Goal: Task Accomplishment & Management: Manage account settings

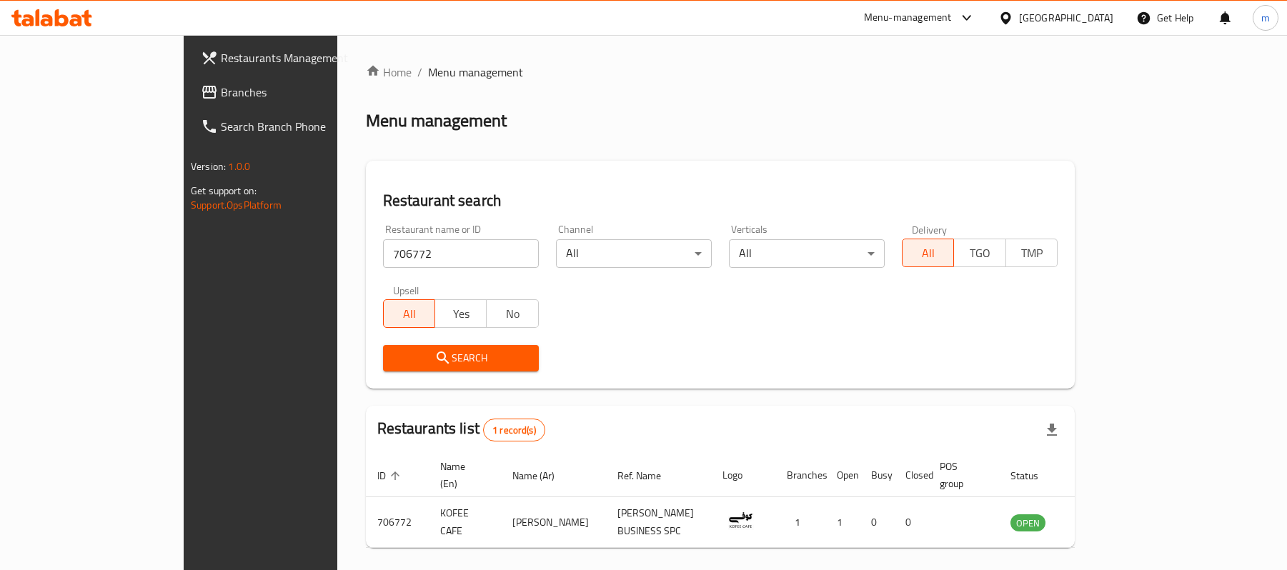
scroll to position [40, 0]
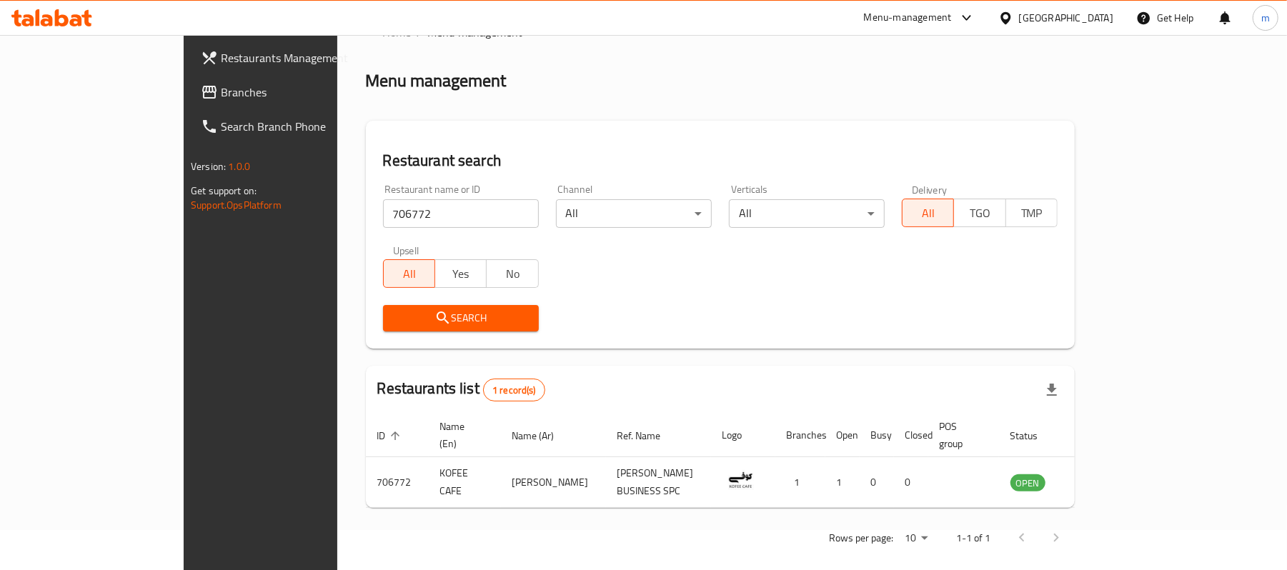
drag, startPoint x: 0, startPoint y: 0, endPoint x: 87, endPoint y: 18, distance: 89.0
click at [87, 18] on div at bounding box center [52, 18] width 104 height 29
click at [221, 100] on span "Branches" at bounding box center [304, 92] width 167 height 17
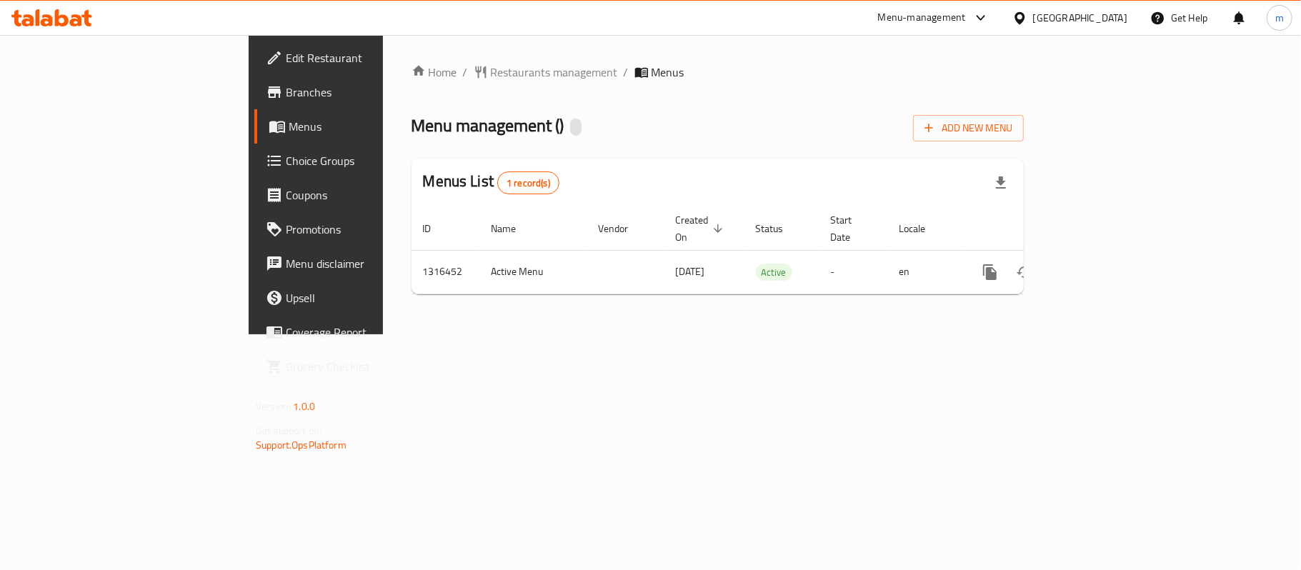
click at [61, 12] on icon at bounding box center [51, 17] width 81 height 17
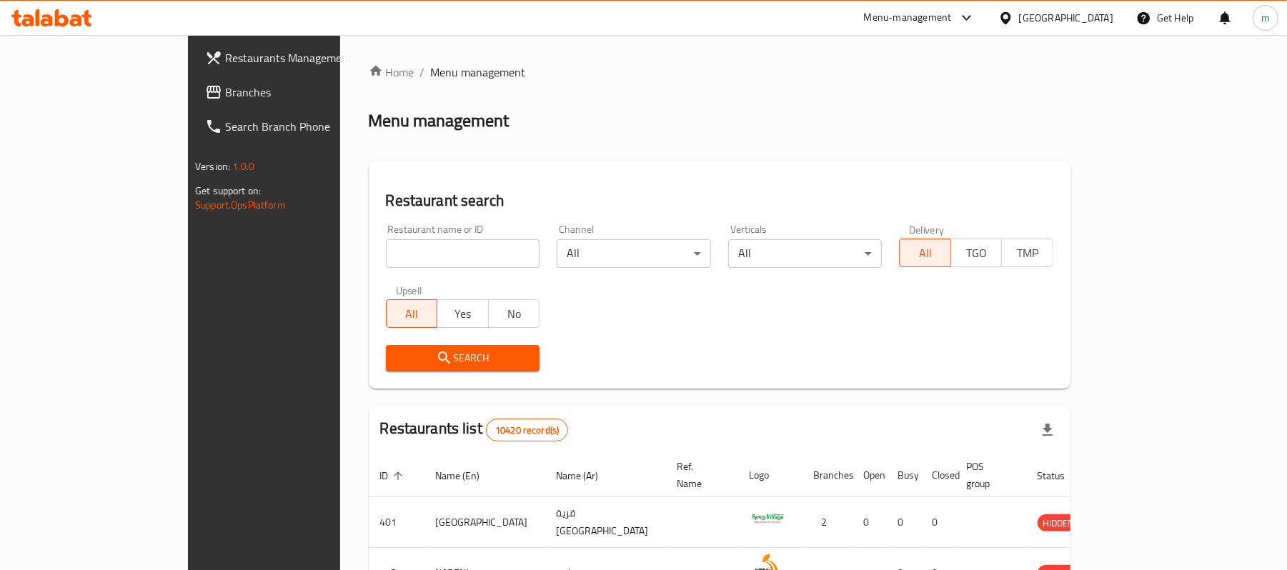
click at [398, 249] on input "search" at bounding box center [463, 253] width 154 height 29
paste input "707689"
type input "707689"
click at [441, 357] on span "Search" at bounding box center [462, 358] width 131 height 18
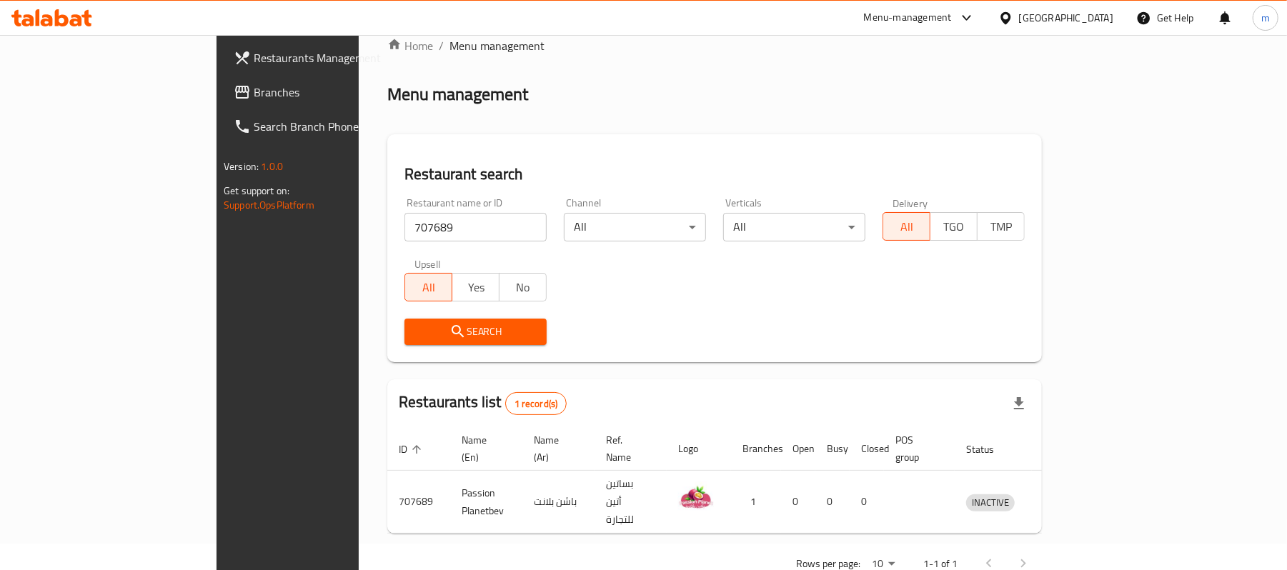
scroll to position [40, 0]
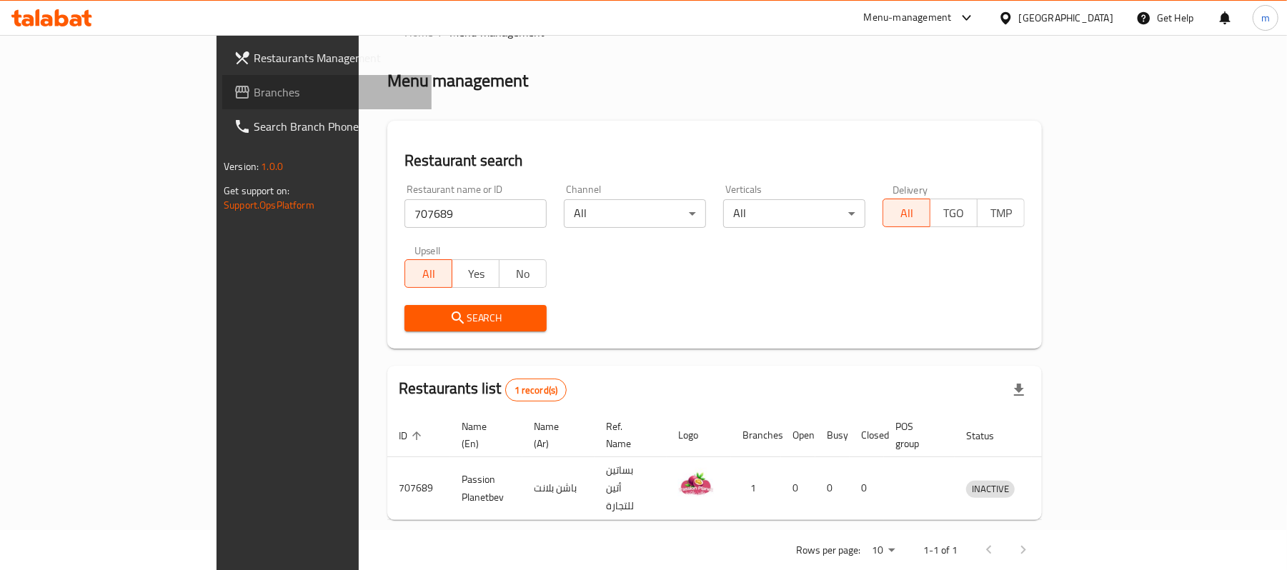
click at [254, 90] on span "Branches" at bounding box center [337, 92] width 167 height 17
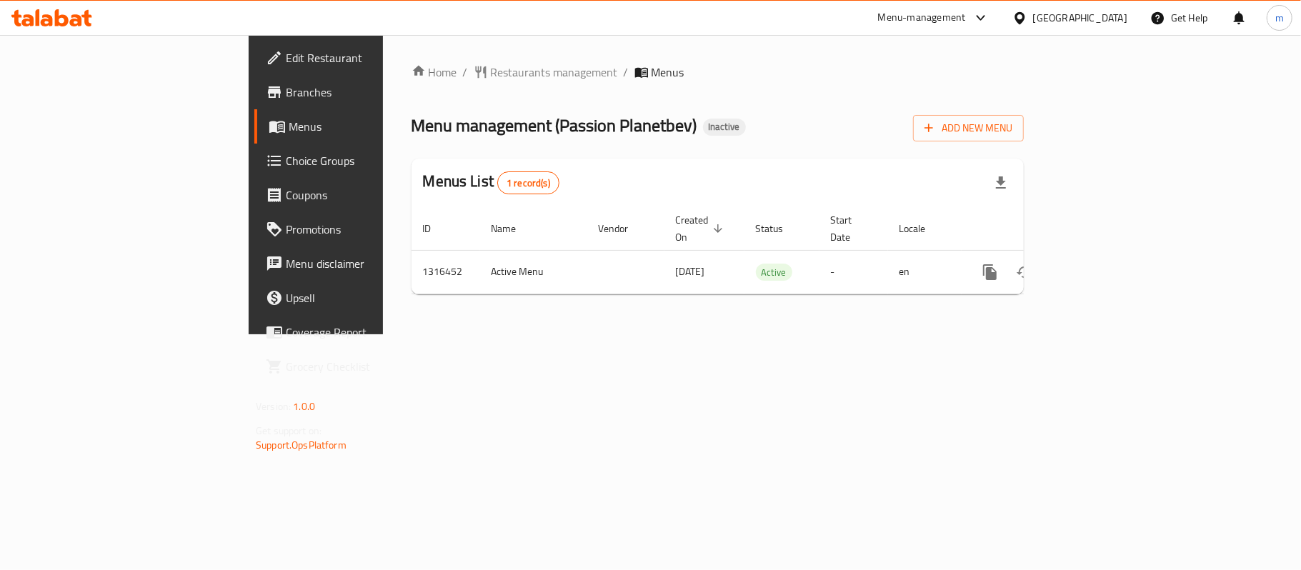
click at [52, 20] on icon at bounding box center [47, 20] width 12 height 12
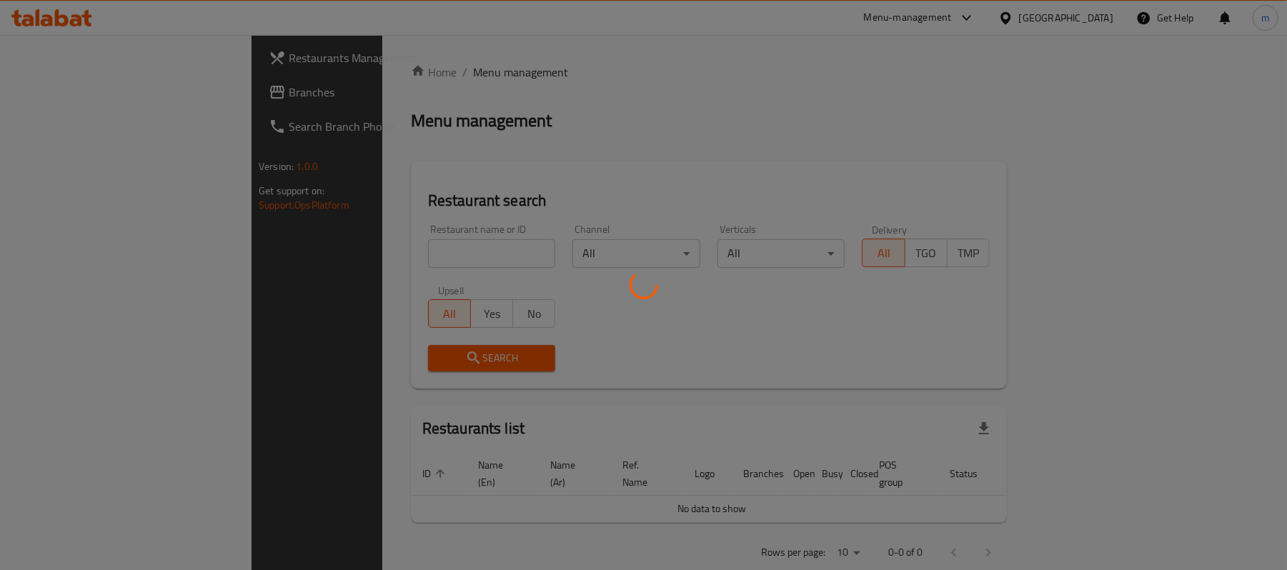
click at [84, 106] on div at bounding box center [643, 285] width 1287 height 570
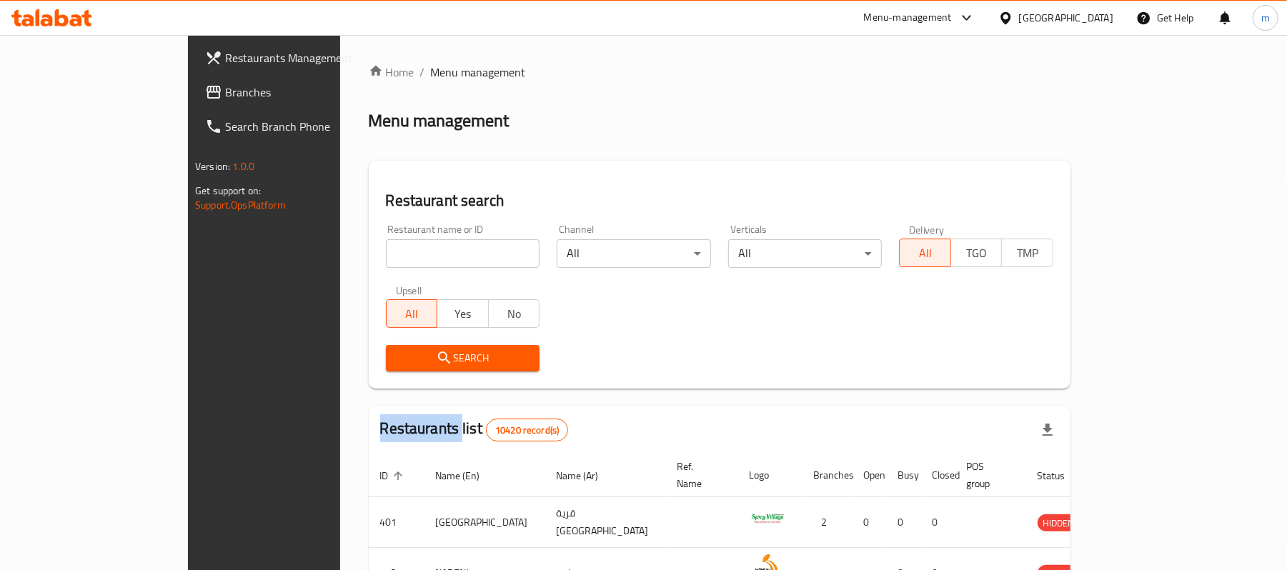
click at [188, 106] on div "Restaurants Management Branches Search Branch Phone Version: 1.0.0 Get support …" at bounding box center [643, 521] width 911 height 972
click at [194, 106] on link "Branches" at bounding box center [298, 92] width 209 height 34
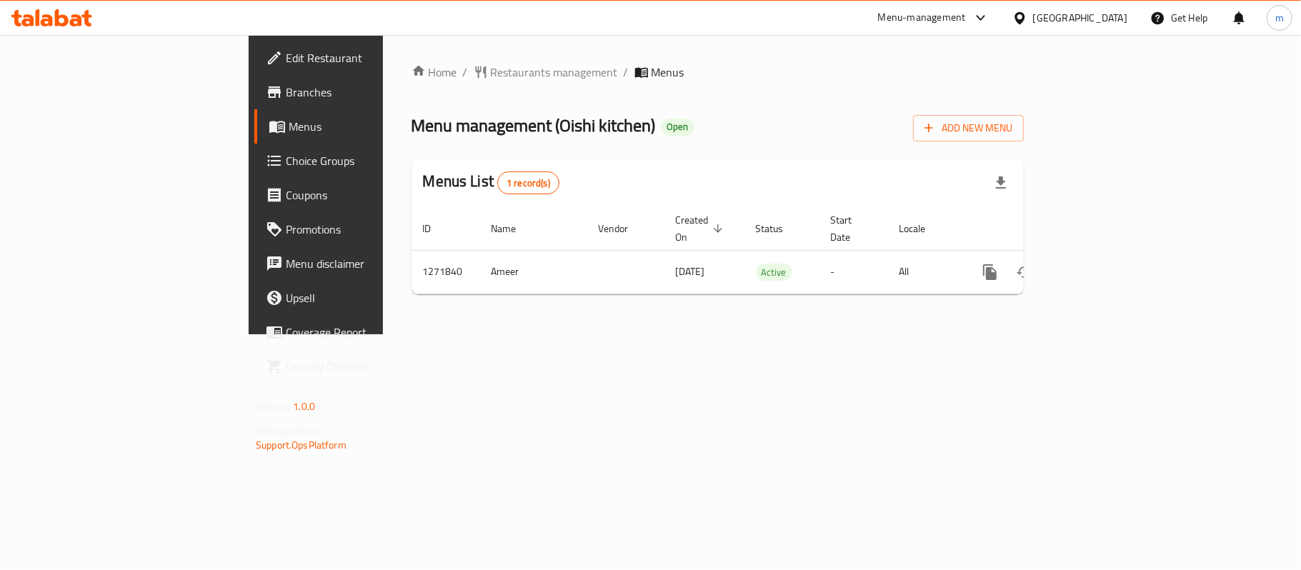
click at [61, 21] on icon at bounding box center [51, 17] width 81 height 17
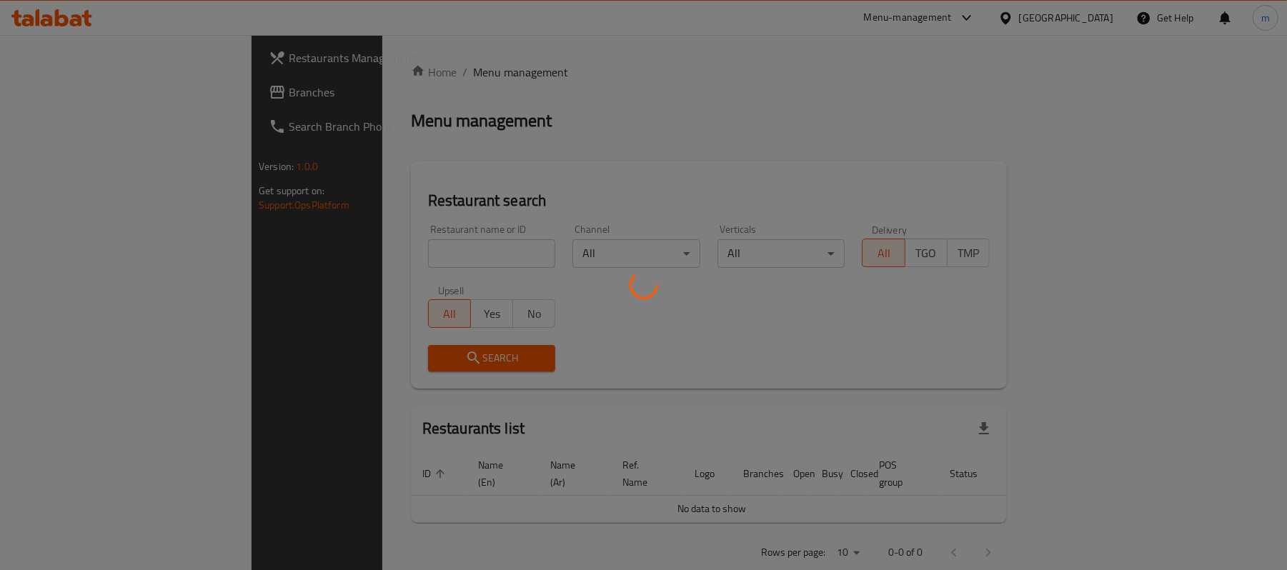
click at [301, 243] on div at bounding box center [643, 285] width 1287 height 570
click at [296, 257] on div at bounding box center [643, 285] width 1287 height 570
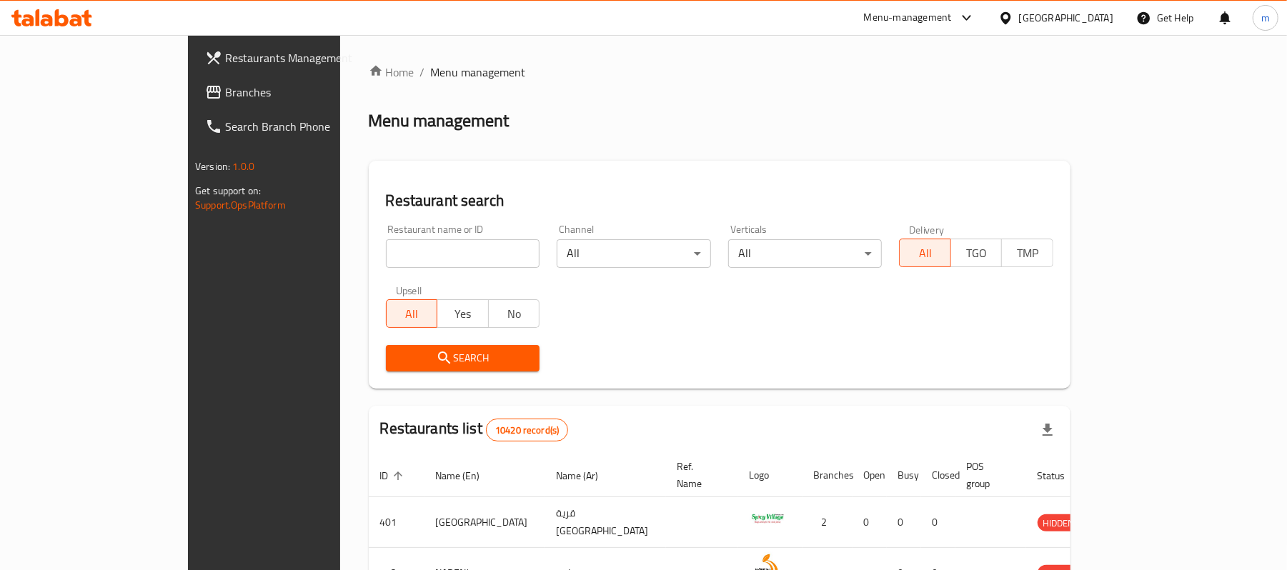
click at [369, 252] on div "Home / Menu management Menu management Restaurant search Restaurant name or ID …" at bounding box center [720, 521] width 702 height 915
click at [386, 252] on input "search" at bounding box center [463, 253] width 154 height 29
paste input "689973"
type input "689973"
click at [397, 349] on span "Search" at bounding box center [462, 358] width 131 height 18
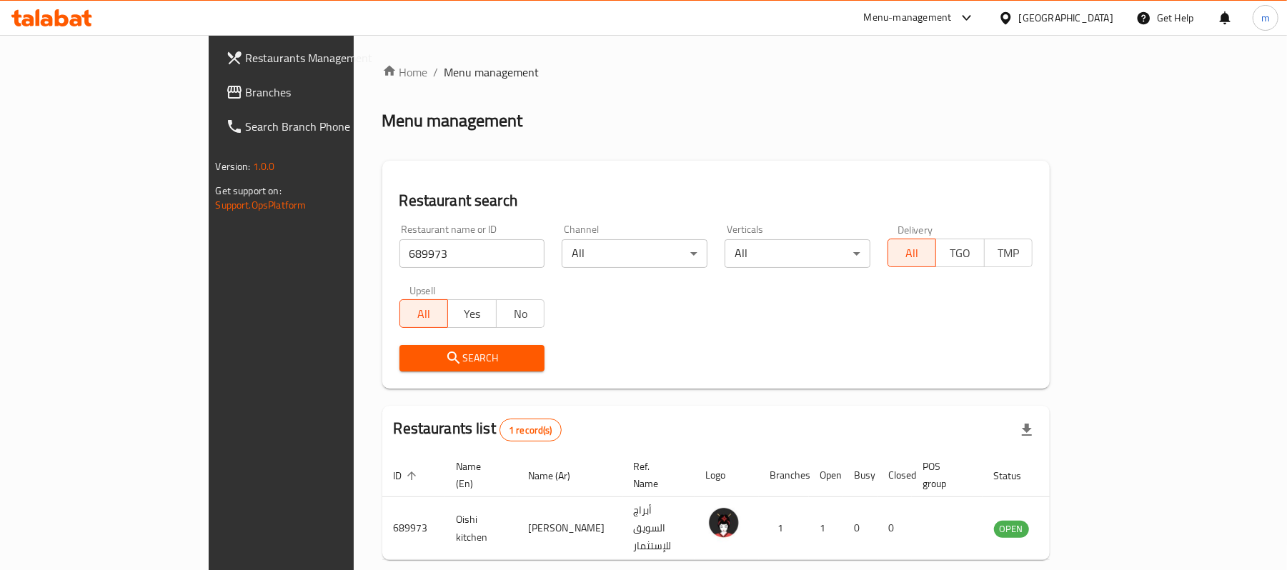
scroll to position [40, 0]
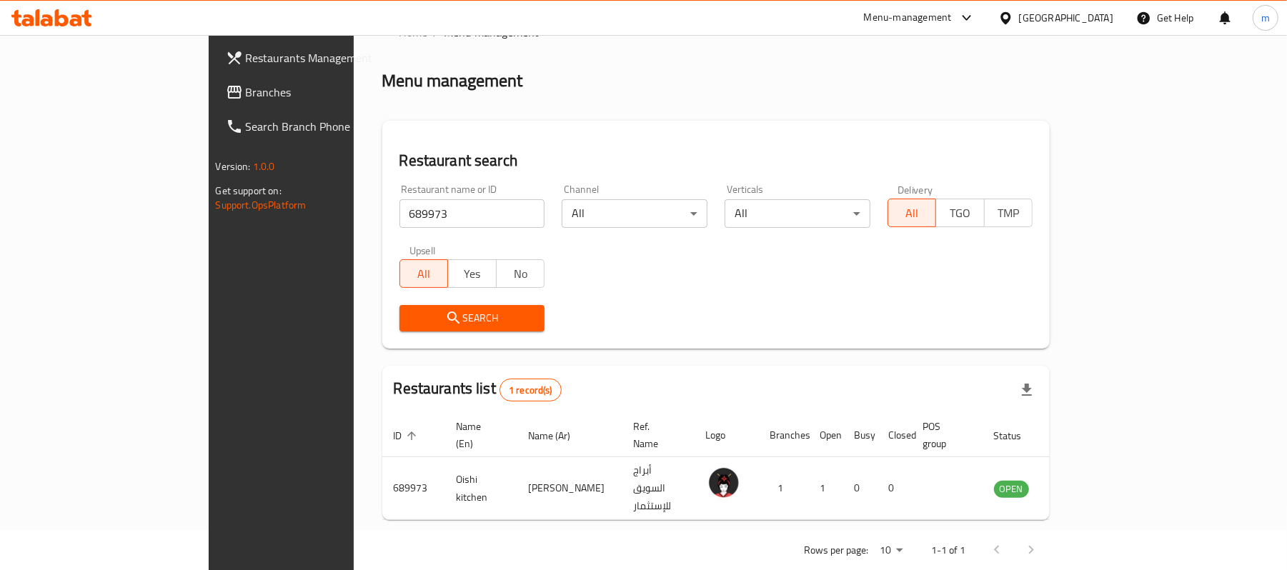
click at [24, 15] on icon at bounding box center [51, 17] width 81 height 17
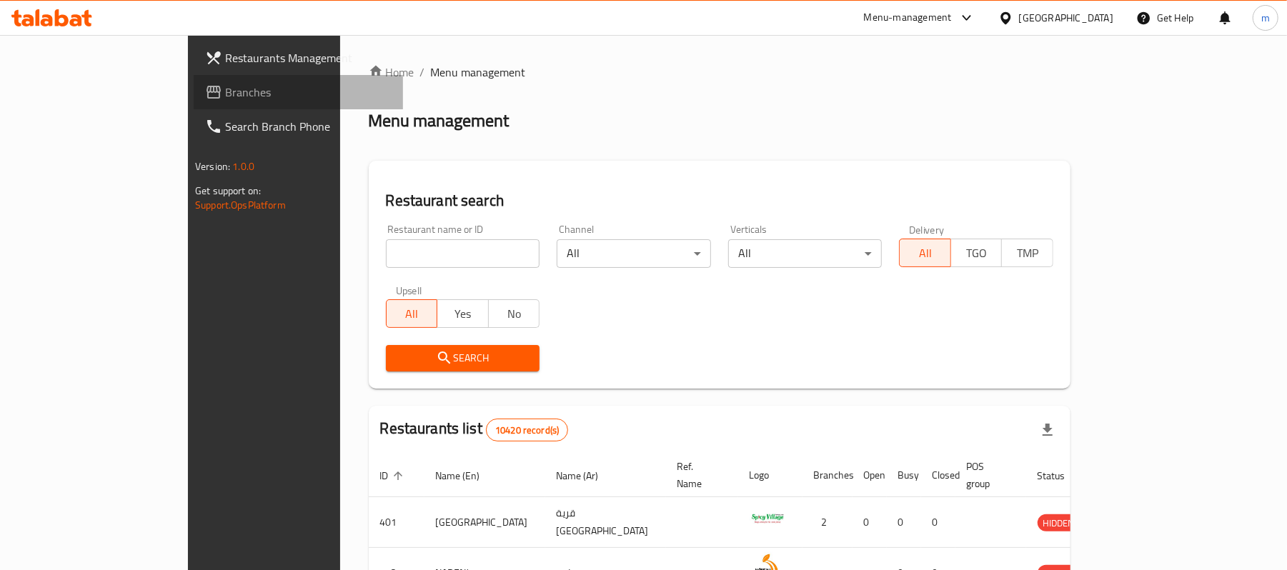
drag, startPoint x: 69, startPoint y: 92, endPoint x: 86, endPoint y: 96, distance: 17.5
click at [225, 92] on span "Branches" at bounding box center [308, 92] width 167 height 17
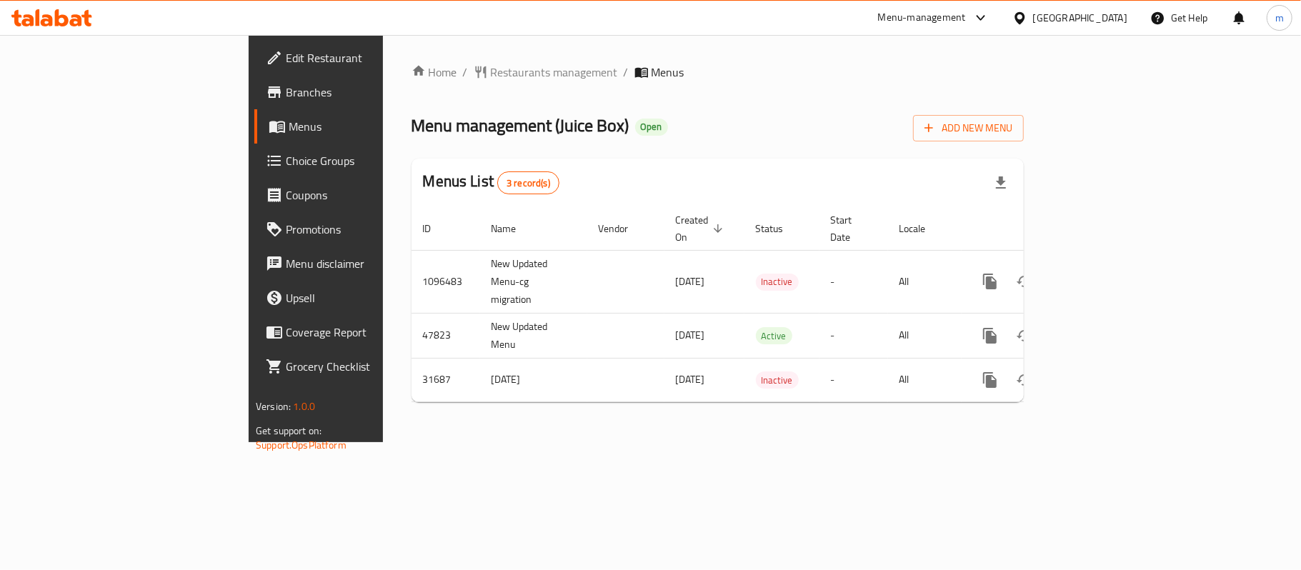
click at [55, 15] on icon at bounding box center [62, 17] width 14 height 17
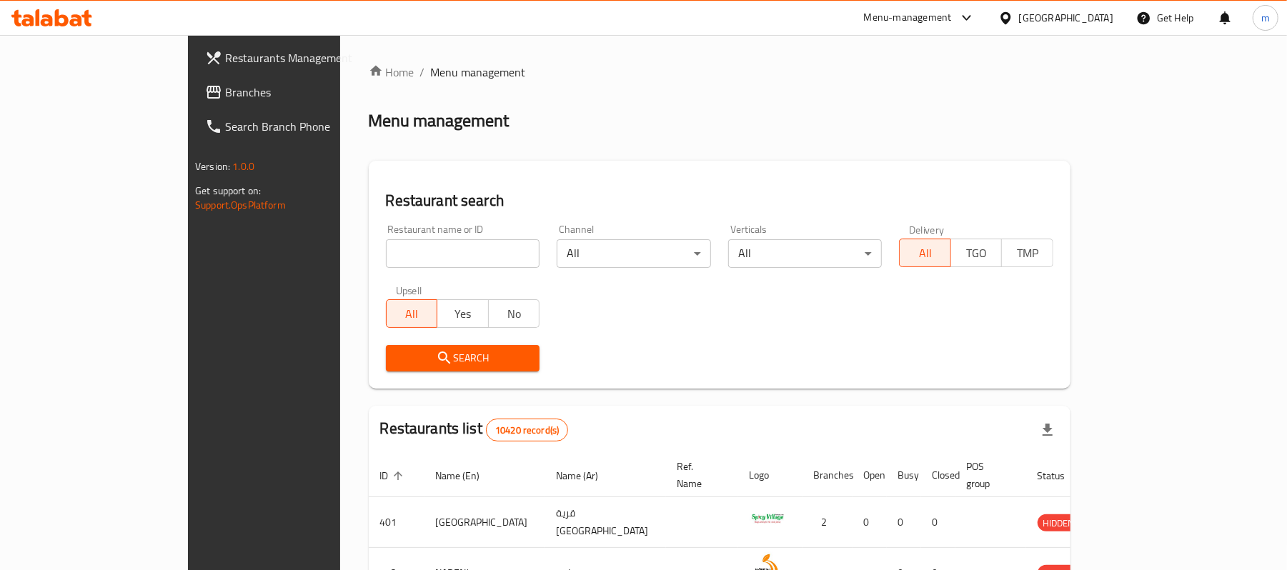
click at [386, 246] on input "search" at bounding box center [463, 253] width 154 height 29
paste input "16132"
type input "16132"
click at [397, 353] on span "Search" at bounding box center [462, 358] width 131 height 18
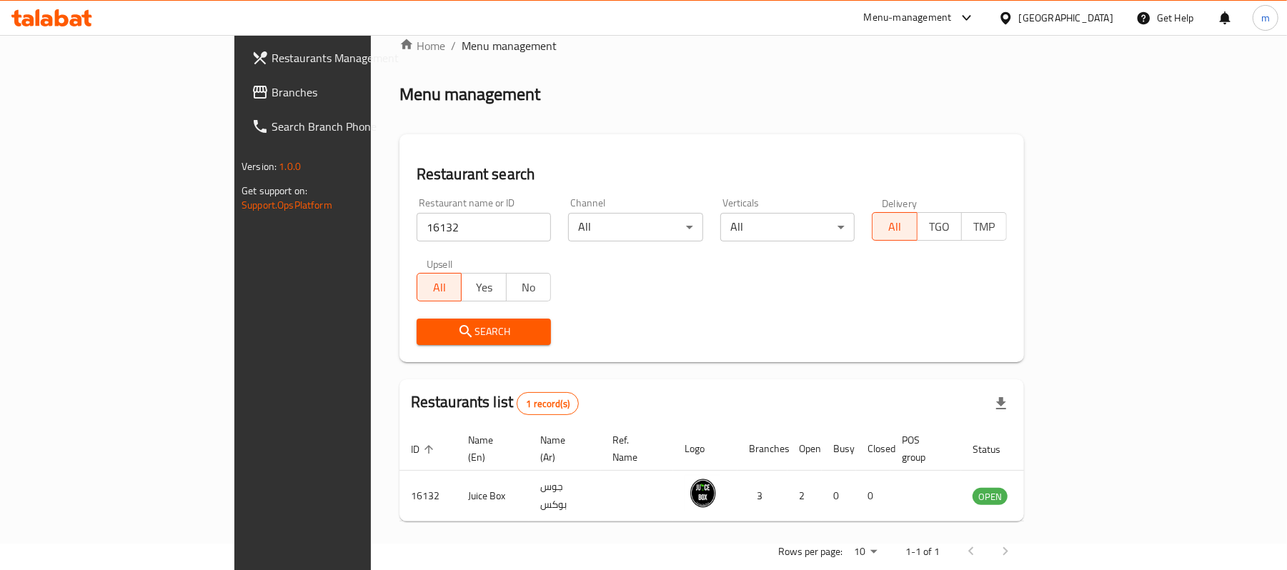
scroll to position [40, 0]
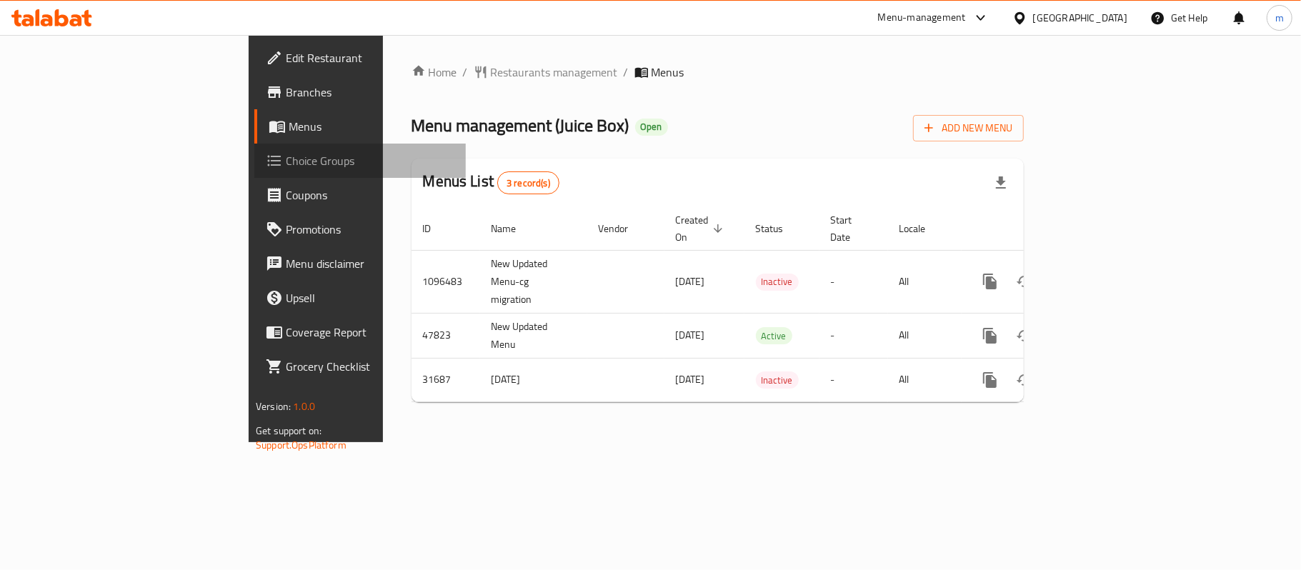
click at [286, 164] on span "Choice Groups" at bounding box center [370, 160] width 169 height 17
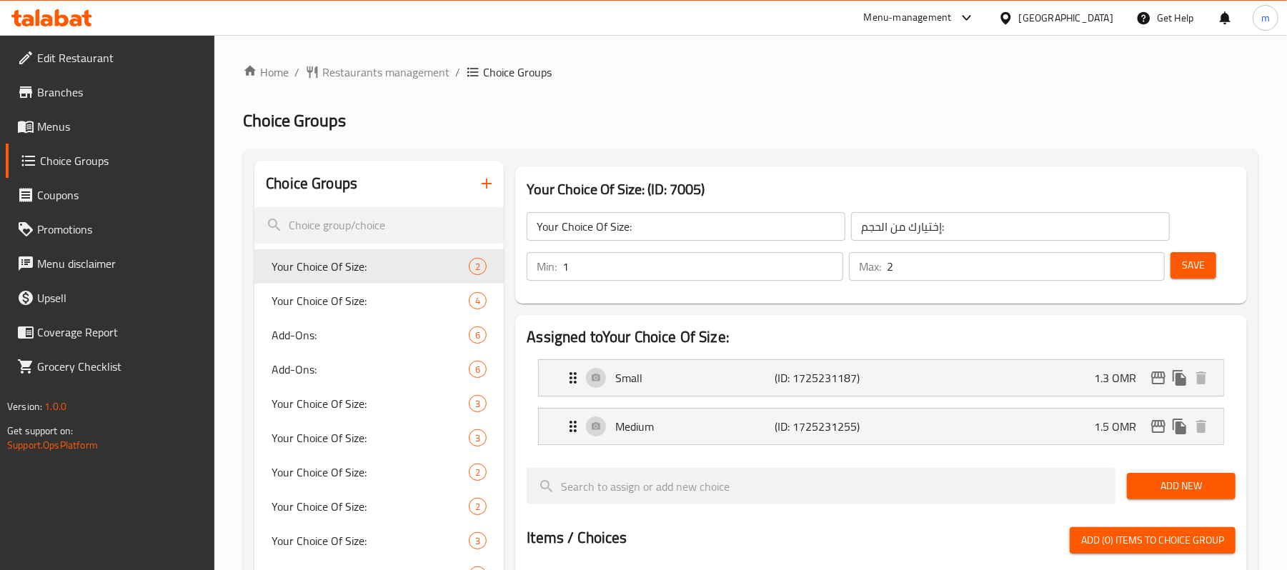
click at [924, 80] on ol "Home / Restaurants management / Choice Groups" at bounding box center [750, 72] width 1015 height 17
click at [383, 412] on span "Your Choice Of Size:" at bounding box center [349, 403] width 154 height 17
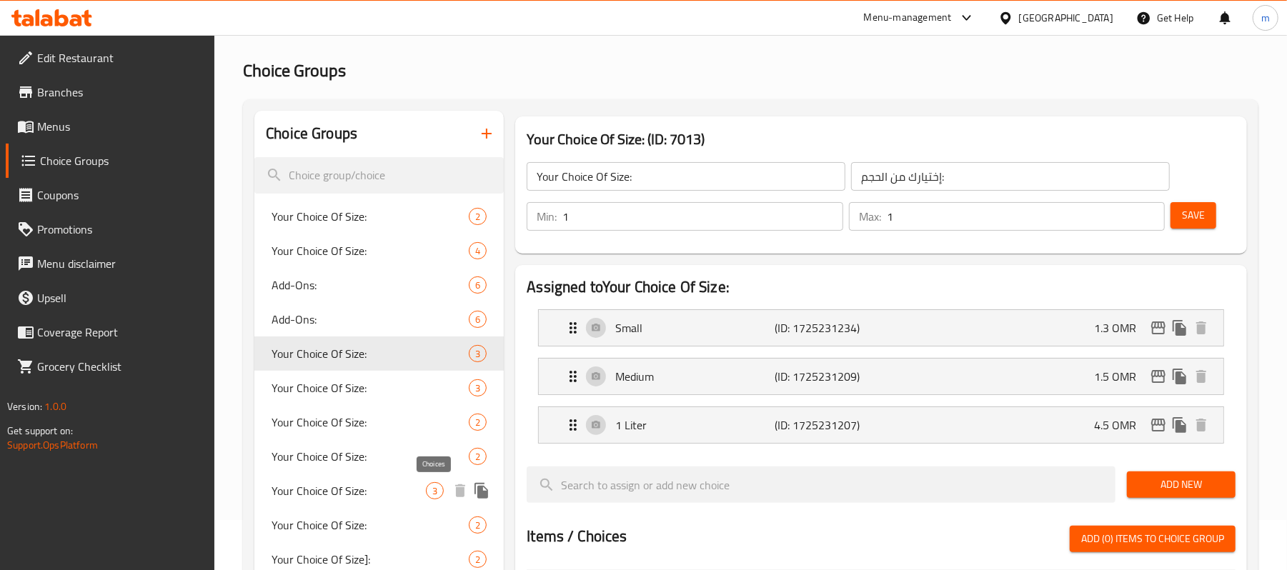
scroll to position [95, 0]
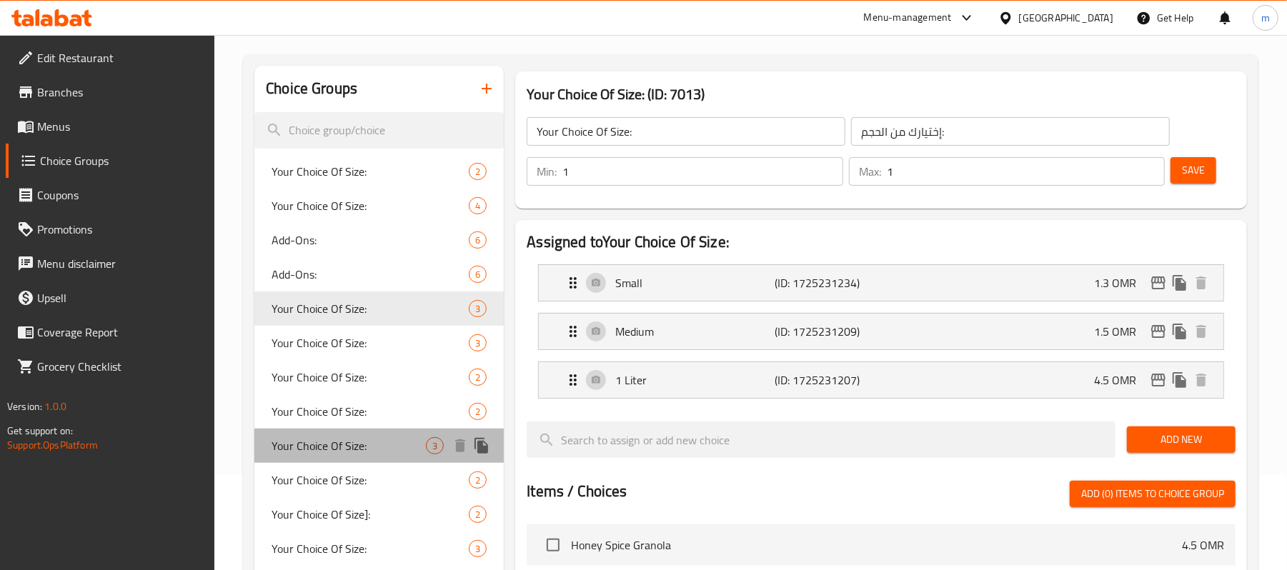
click at [412, 452] on span "Your Choice Of Size:" at bounding box center [349, 445] width 154 height 17
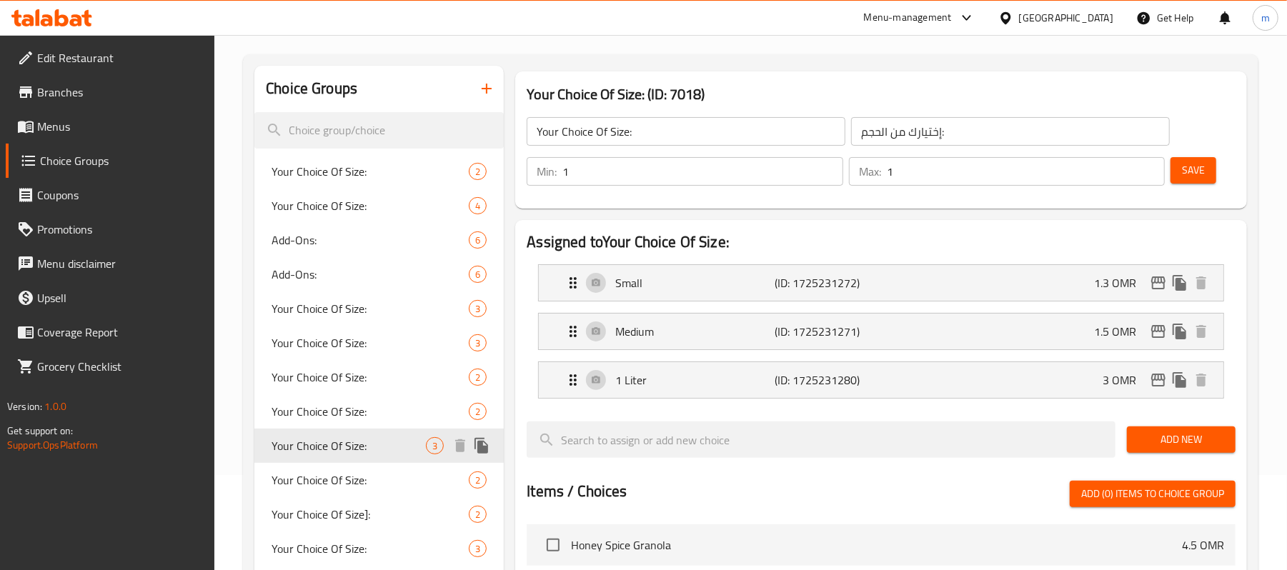
click at [412, 452] on span "Your Choice Of Size:" at bounding box center [349, 445] width 154 height 17
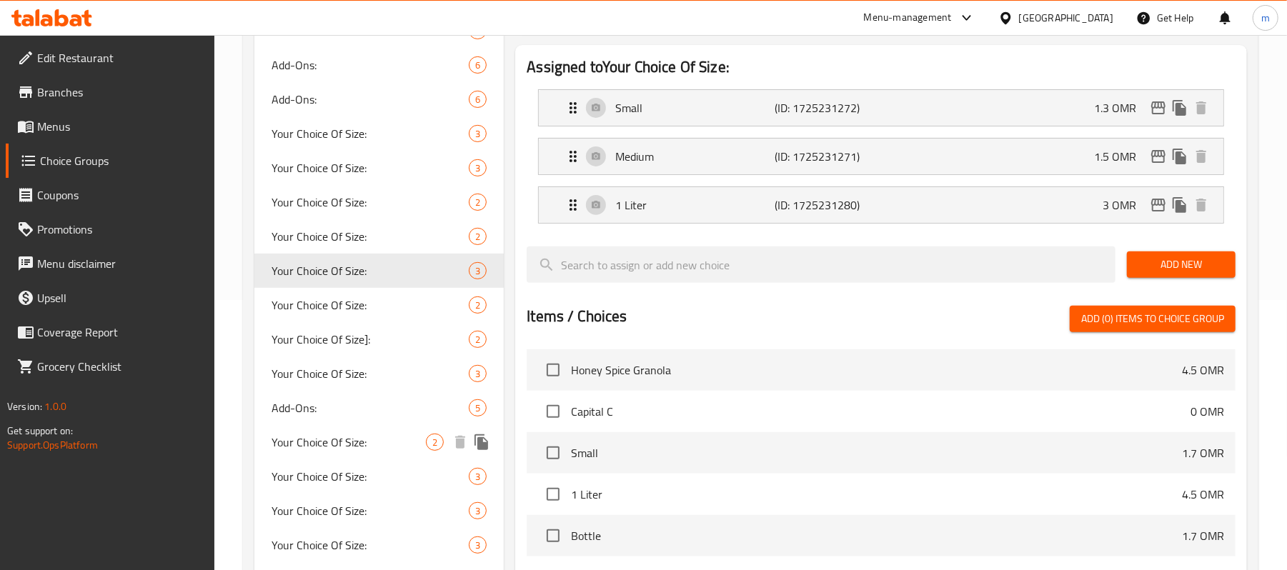
scroll to position [286, 0]
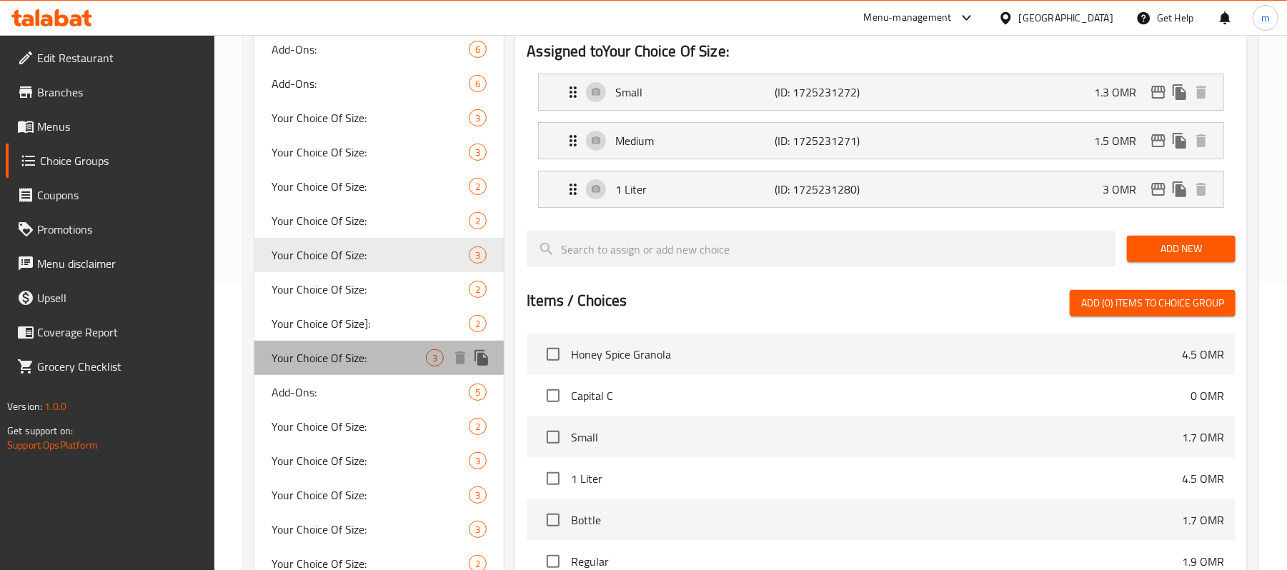
click at [416, 366] on span "Your Choice Of Size:" at bounding box center [349, 357] width 154 height 17
type input "2"
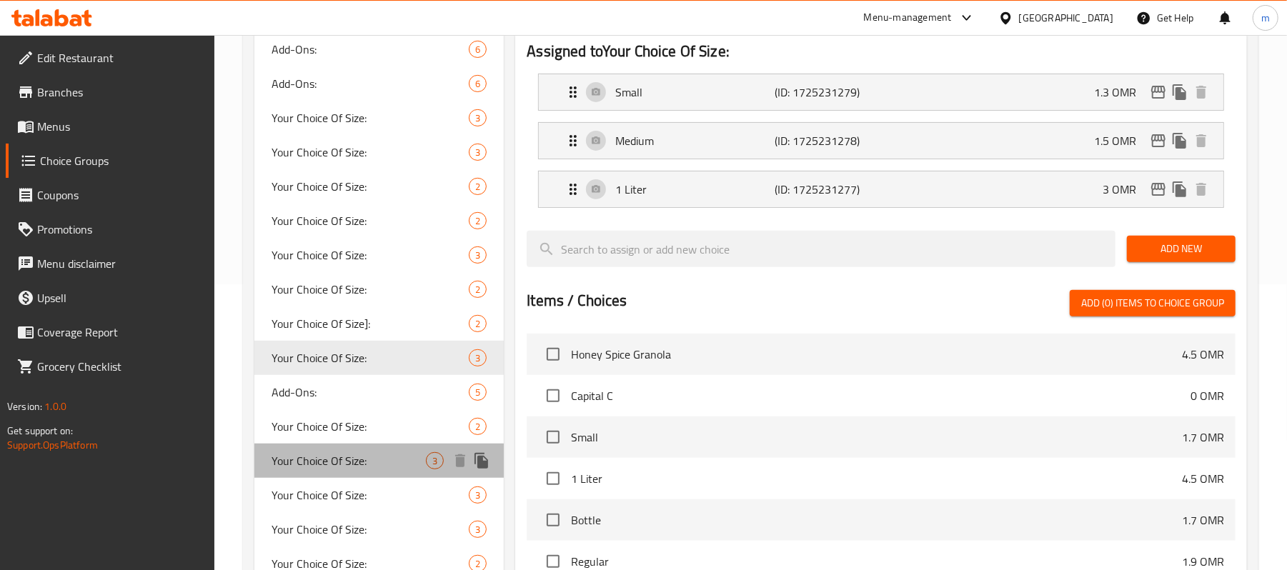
click at [393, 467] on span "Your Choice Of Size:" at bounding box center [349, 460] width 154 height 17
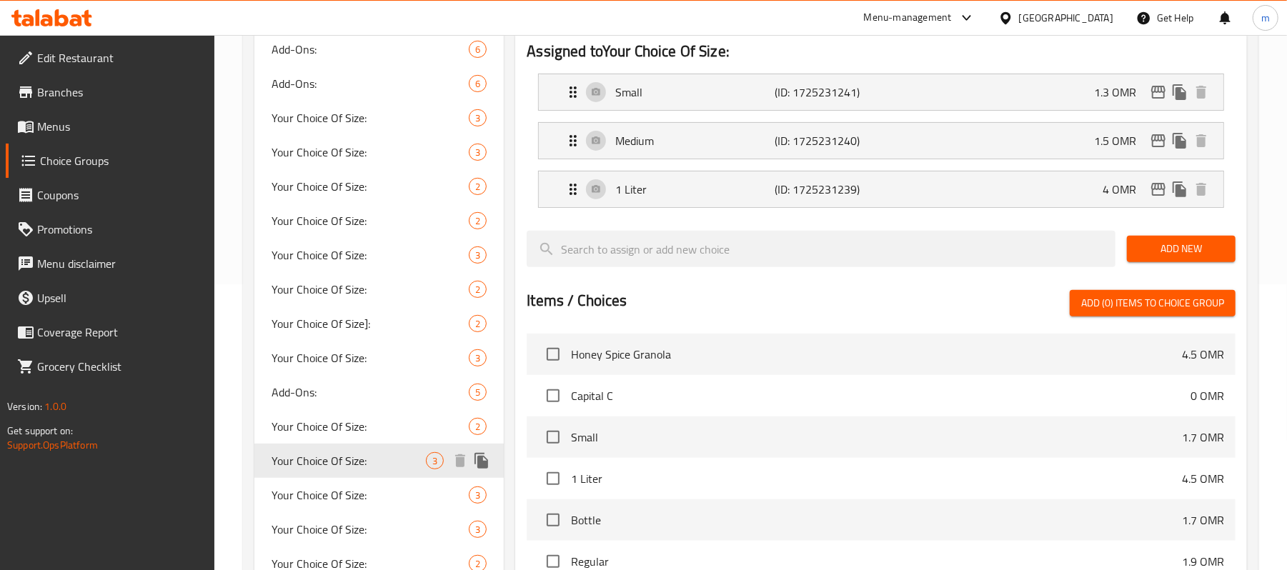
click at [393, 467] on span "Your Choice Of Size:" at bounding box center [349, 460] width 154 height 17
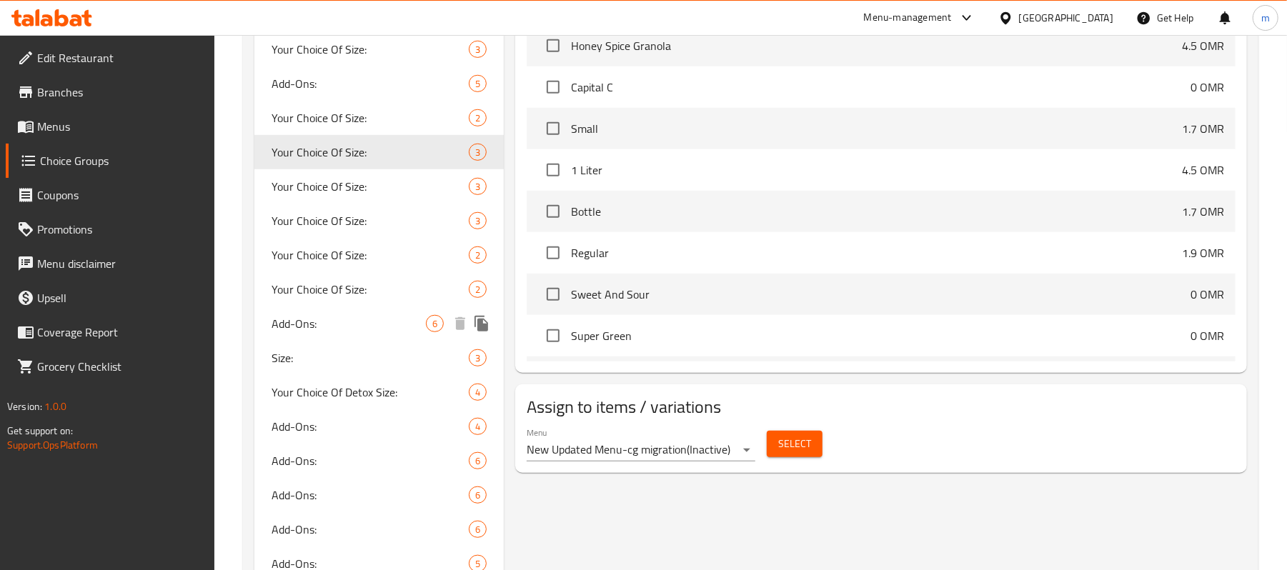
scroll to position [719, 0]
